Goal: Task Accomplishment & Management: Manage account settings

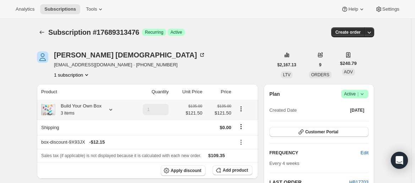
click at [108, 111] on icon at bounding box center [110, 109] width 7 height 7
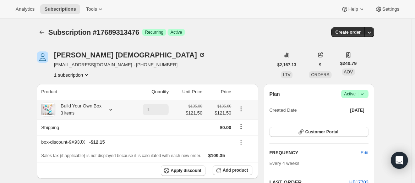
click at [113, 106] on icon at bounding box center [110, 109] width 7 height 7
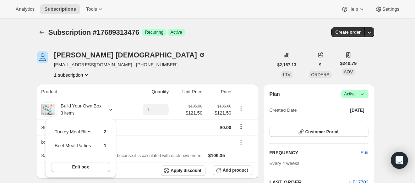
click at [207, 77] on div "[PERSON_NAME] [PERSON_NAME][EMAIL_ADDRESS][DOMAIN_NAME] · [PHONE_NUMBER] 1 subs…" at bounding box center [155, 64] width 236 height 27
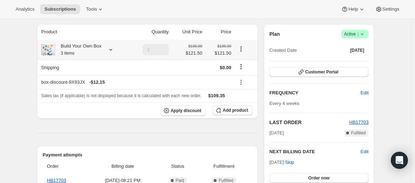
scroll to position [1, 0]
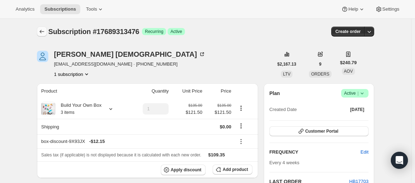
click at [43, 33] on icon "Subscriptions" at bounding box center [41, 31] width 7 height 7
